Goal: Task Accomplishment & Management: Manage account settings

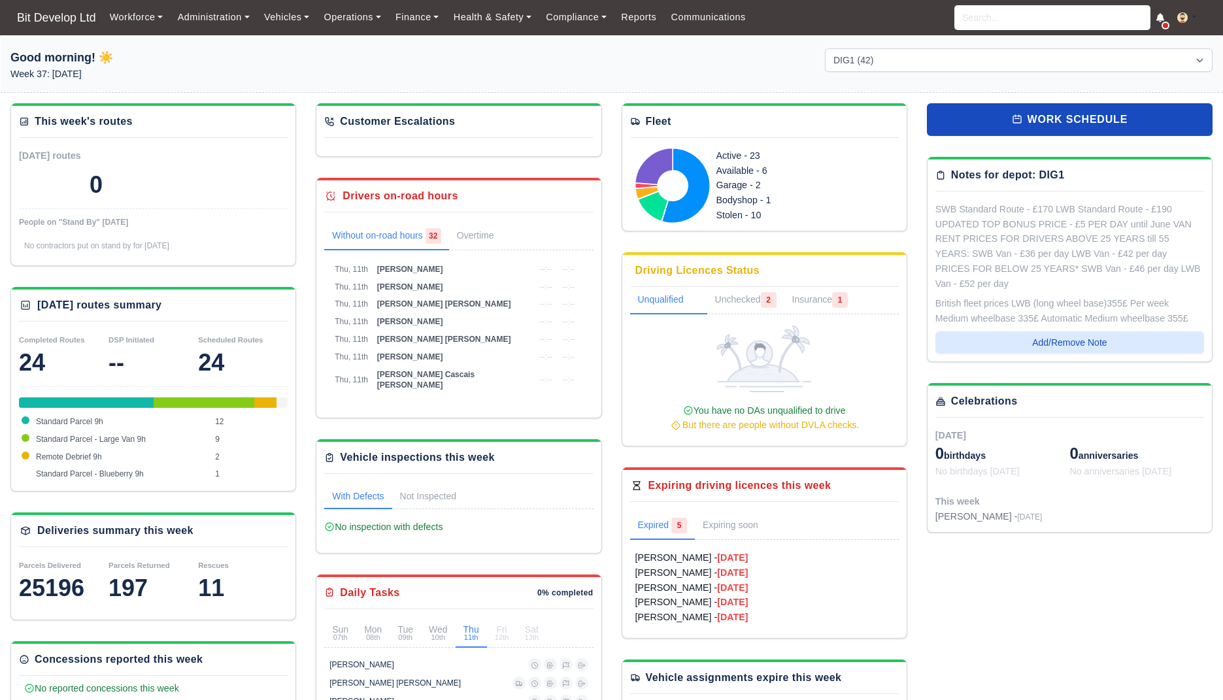
select select "2"
click at [271, 12] on link "Vehicles" at bounding box center [287, 17] width 60 height 25
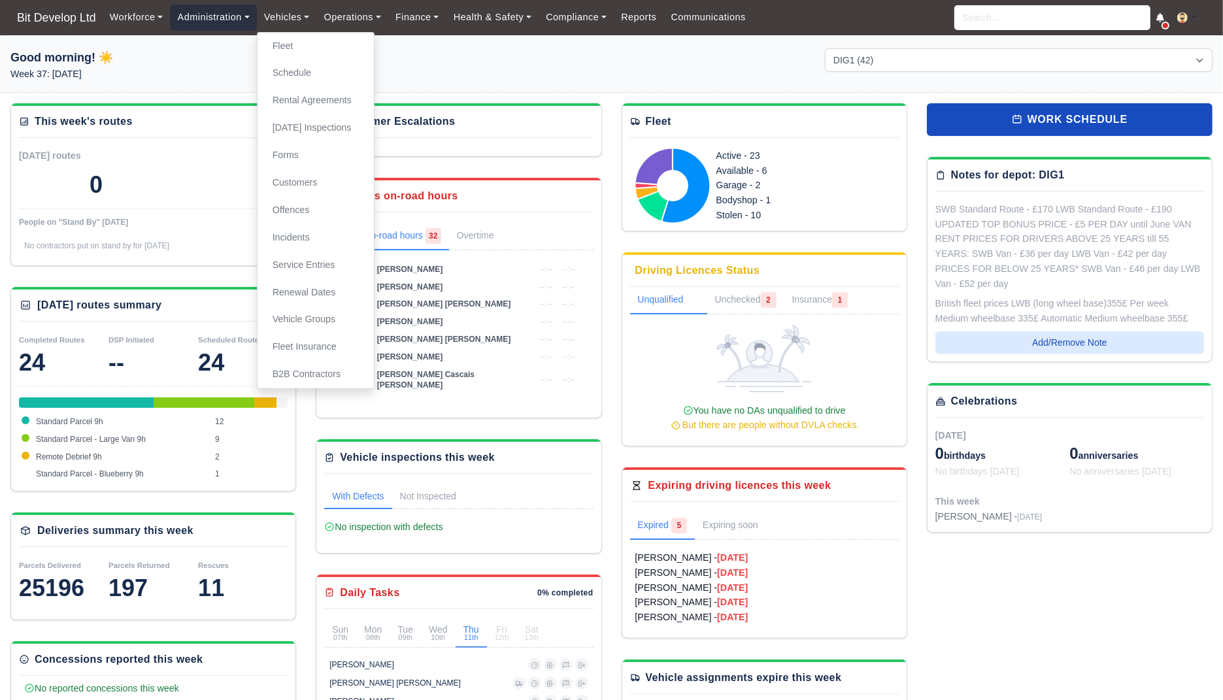
click at [202, 18] on link "Administration" at bounding box center [213, 17] width 86 height 25
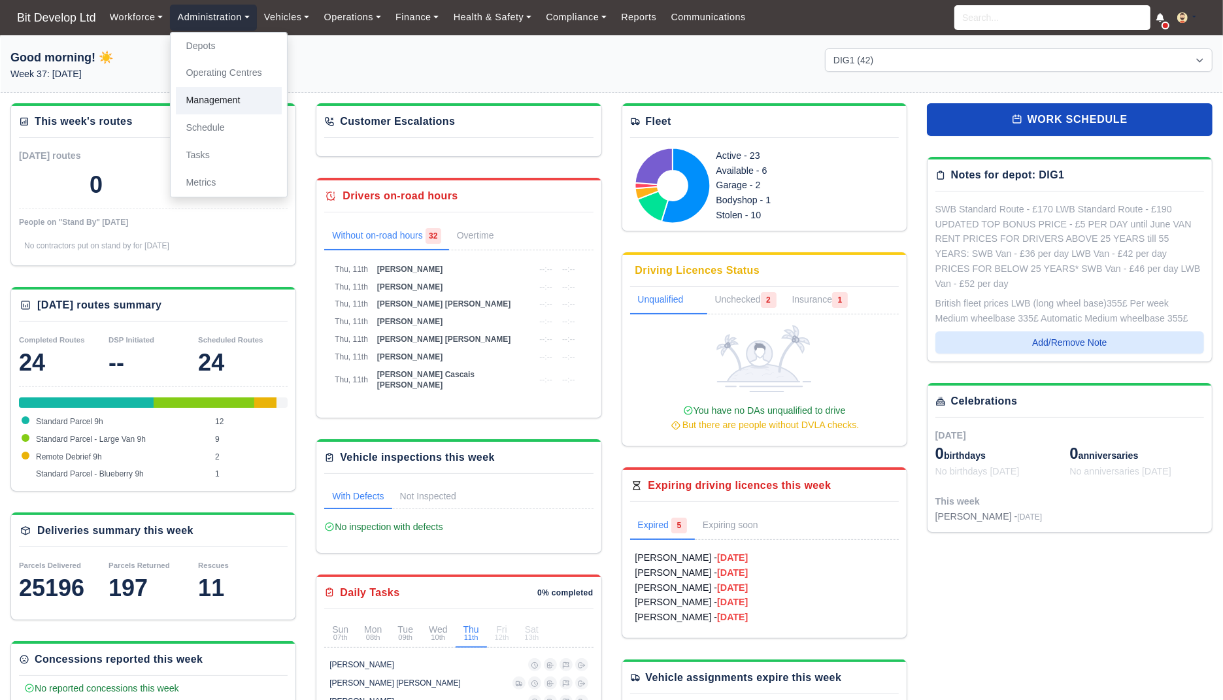
click at [208, 93] on link "Management" at bounding box center [229, 100] width 106 height 27
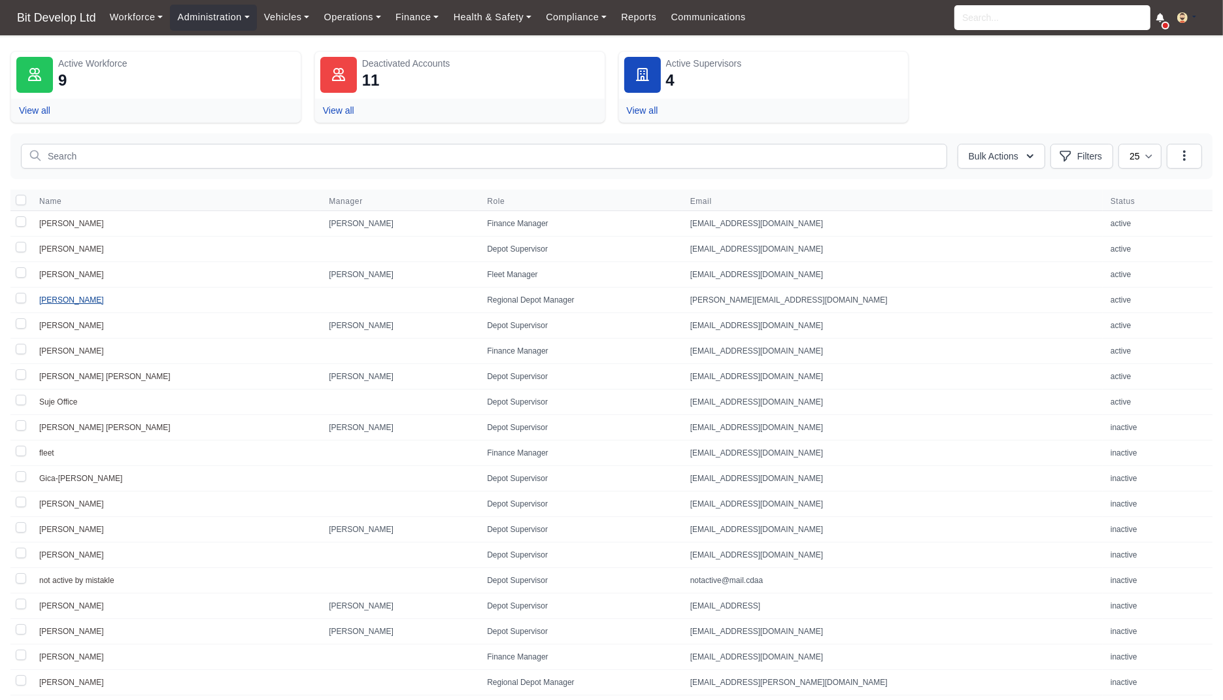
click at [50, 296] on link "[PERSON_NAME]" at bounding box center [71, 299] width 65 height 9
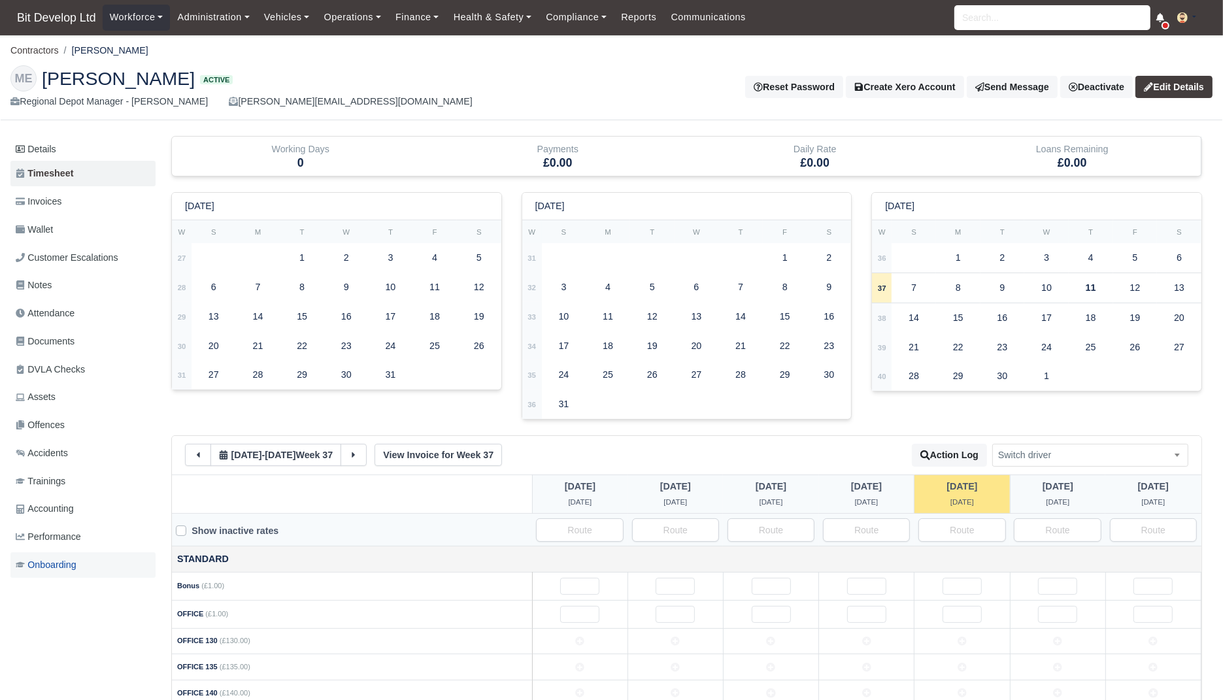
click at [84, 563] on link "Onboarding" at bounding box center [82, 564] width 145 height 25
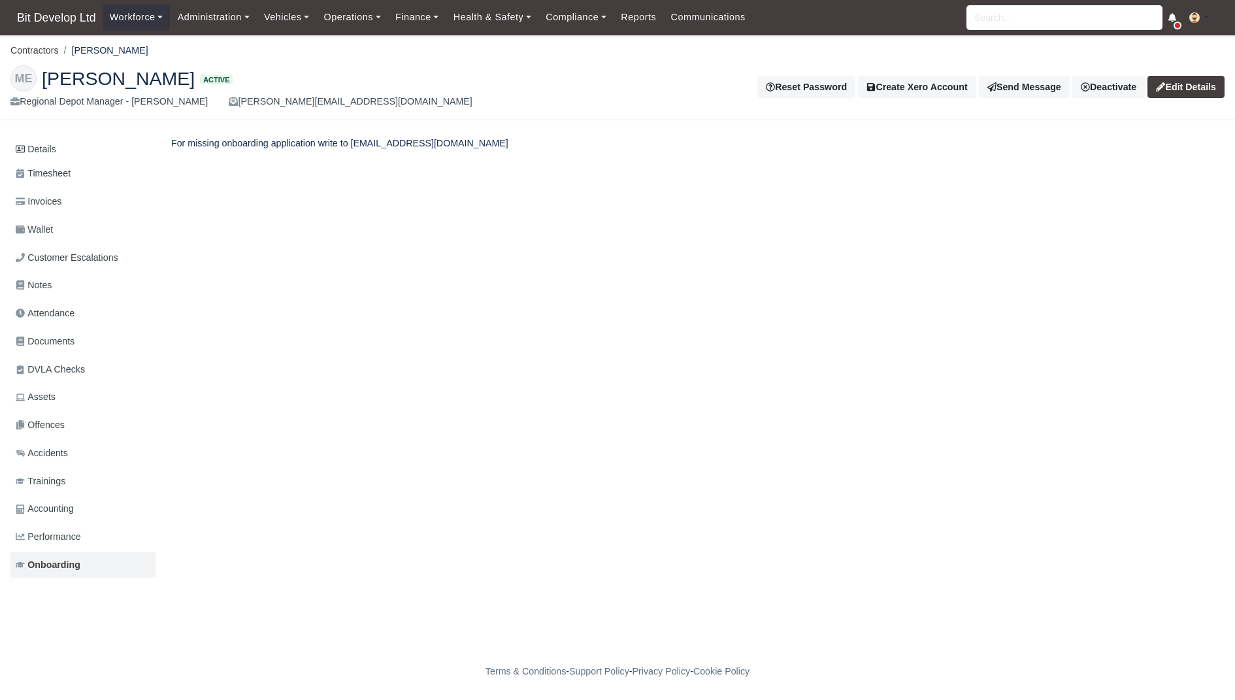
click at [1027, 289] on div "Details Timesheet Invoices Wallet Customer Escalations Notes Attendance" at bounding box center [617, 370] width 1214 height 468
click at [74, 157] on link "Details" at bounding box center [82, 149] width 145 height 24
